Goal: Find specific page/section: Find specific page/section

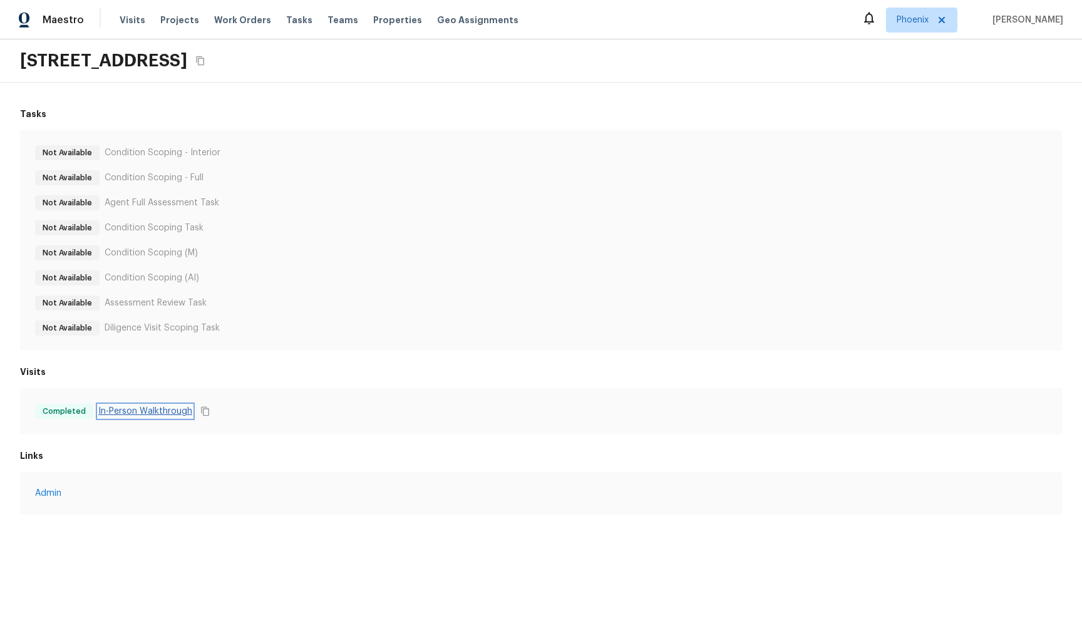
click at [127, 415] on link "In-Person Walkthrough" at bounding box center [145, 411] width 94 height 13
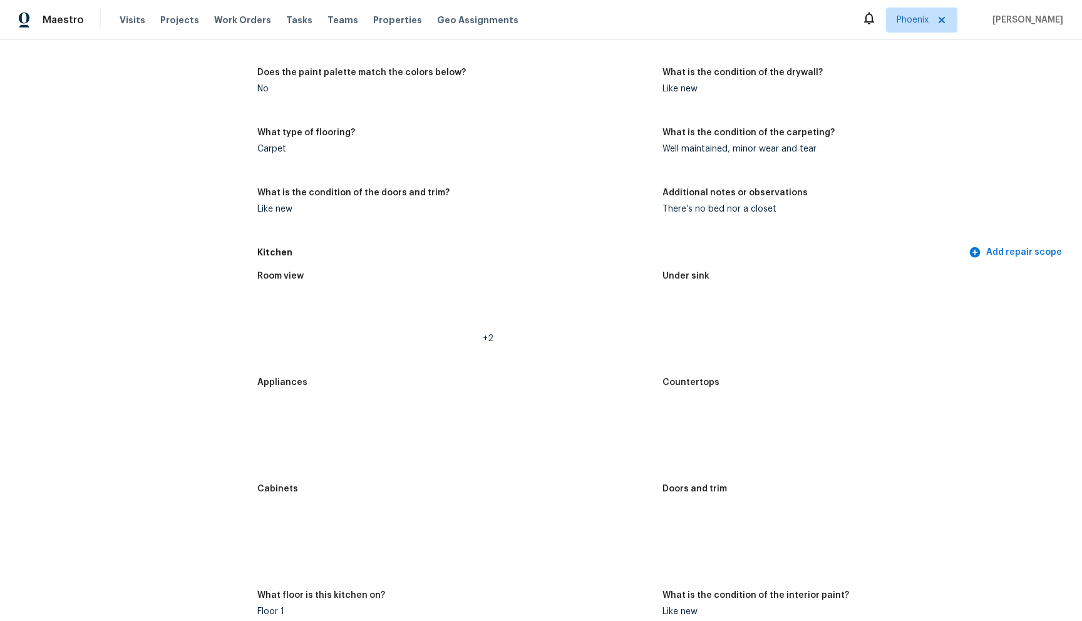
scroll to position [2962, 0]
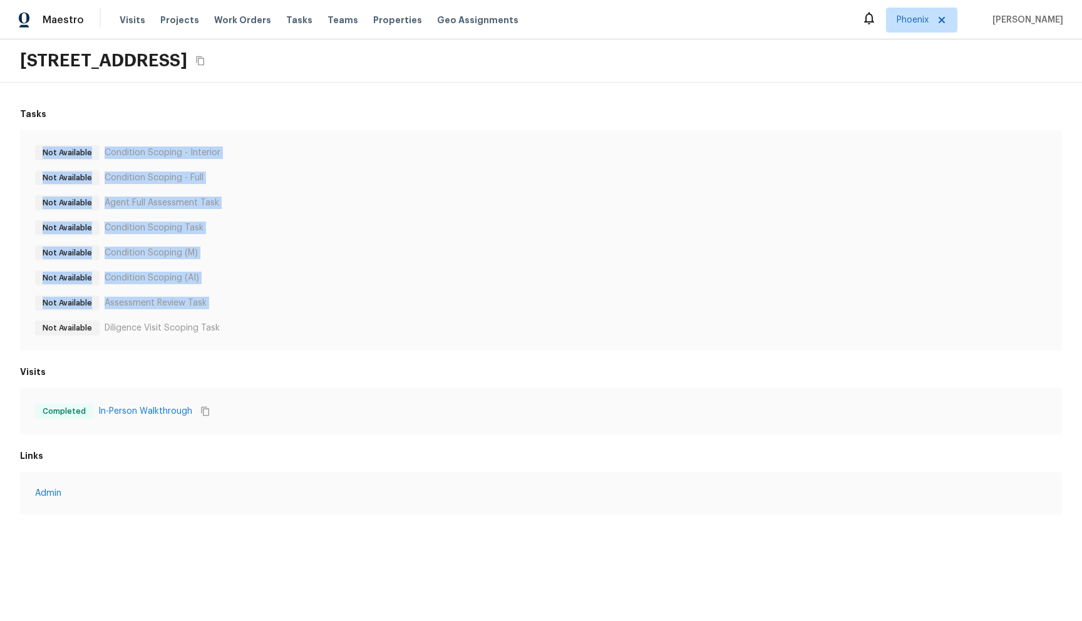
drag, startPoint x: 68, startPoint y: 321, endPoint x: 78, endPoint y: 108, distance: 213.1
click at [78, 108] on div "Tasks Not Available Condition Scoping - Interior Not Available Condition Scopin…" at bounding box center [541, 229] width 1042 height 243
click at [237, 245] on div "Not Available Condition Scoping (M)" at bounding box center [541, 252] width 1012 height 15
drag, startPoint x: 203, startPoint y: 338, endPoint x: 67, endPoint y: 133, distance: 246.1
click at [67, 133] on div "Not Available Condition Scoping - Interior Not Available Condition Scoping - Fu…" at bounding box center [541, 240] width 1042 height 220
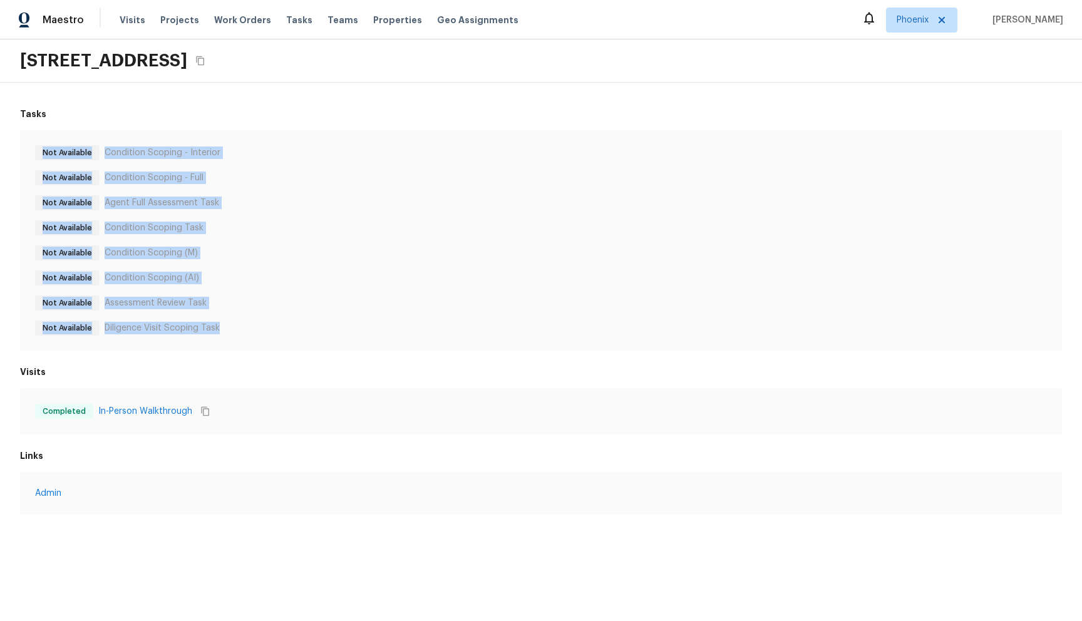
click at [324, 203] on div "Not Available Agent Full Assessment Task" at bounding box center [541, 202] width 1012 height 15
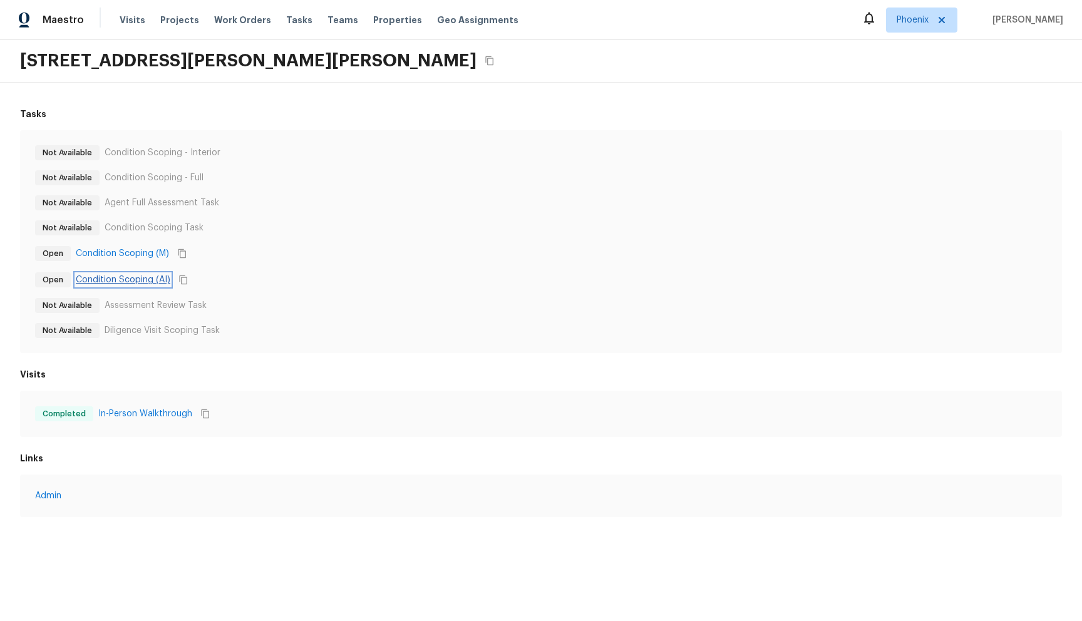
click at [125, 276] on link "Condition Scoping (AI)" at bounding box center [123, 280] width 95 height 13
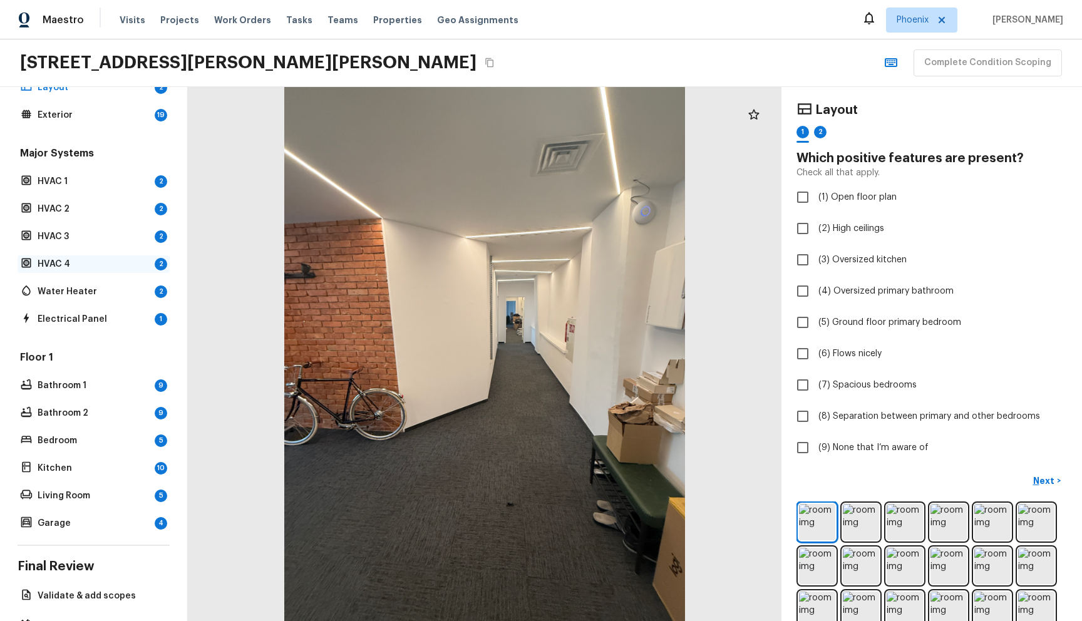
scroll to position [108, 0]
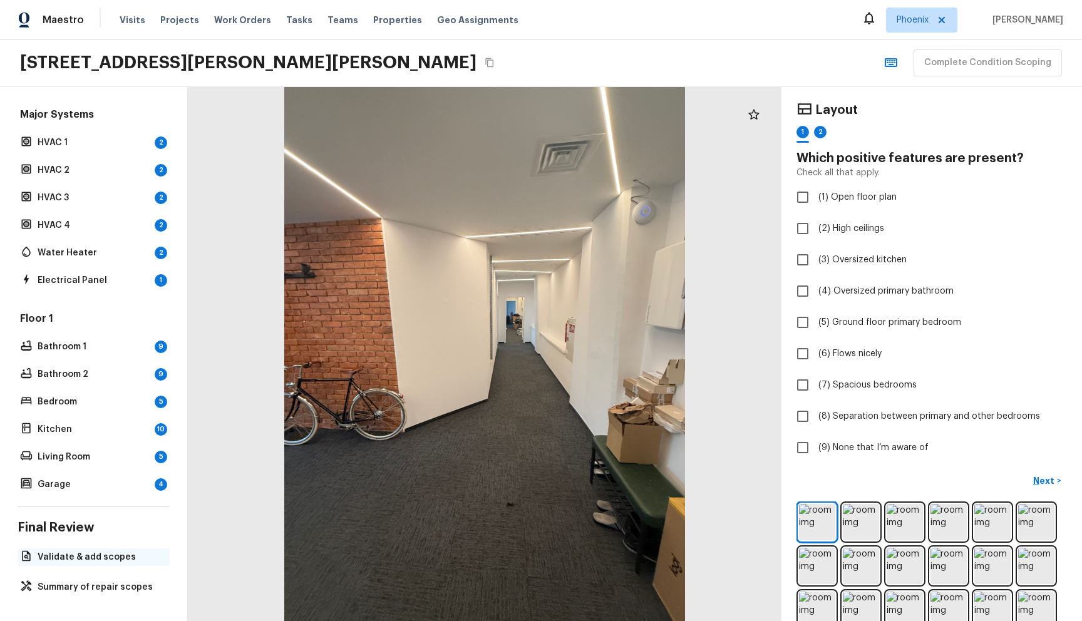
click at [92, 551] on p "Validate & add scopes" at bounding box center [100, 557] width 125 height 13
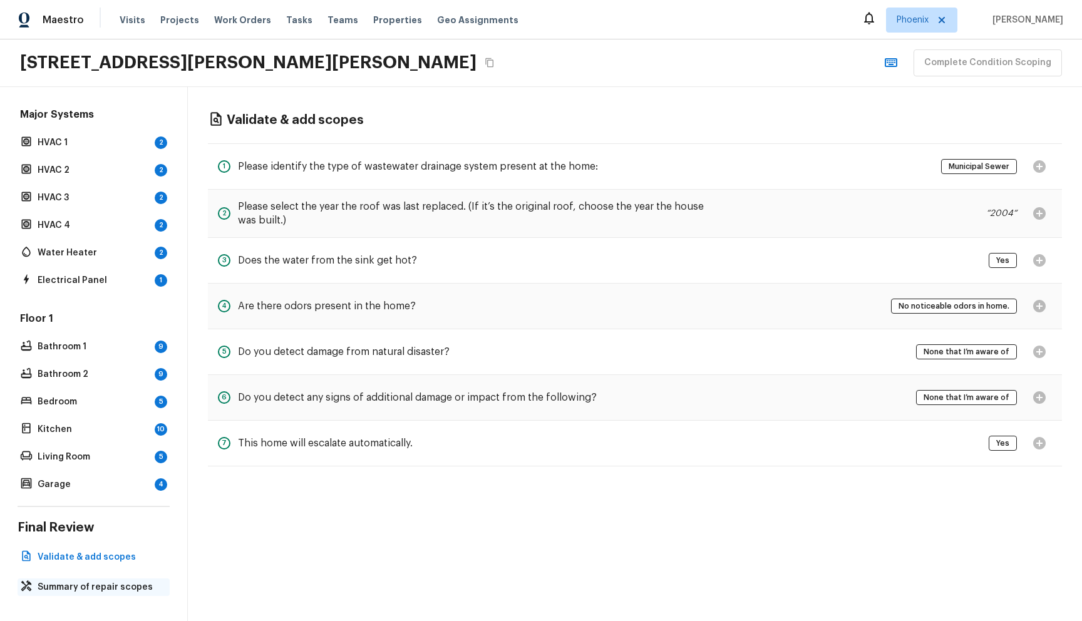
click at [66, 582] on p "Summary of repair scopes" at bounding box center [100, 587] width 125 height 13
